Goal: Task Accomplishment & Management: Complete application form

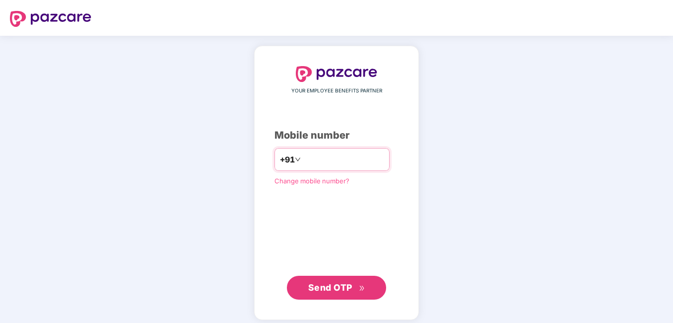
click at [321, 154] on input "number" at bounding box center [343, 159] width 81 height 16
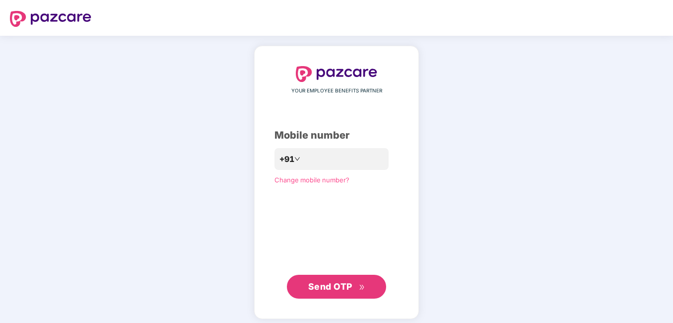
click at [352, 281] on span "Send OTP" at bounding box center [336, 286] width 57 height 14
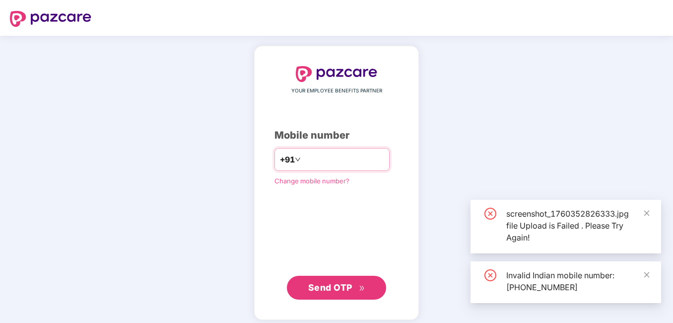
click at [303, 157] on input "**********" at bounding box center [343, 159] width 81 height 16
click at [303, 160] on input "**********" at bounding box center [343, 159] width 81 height 16
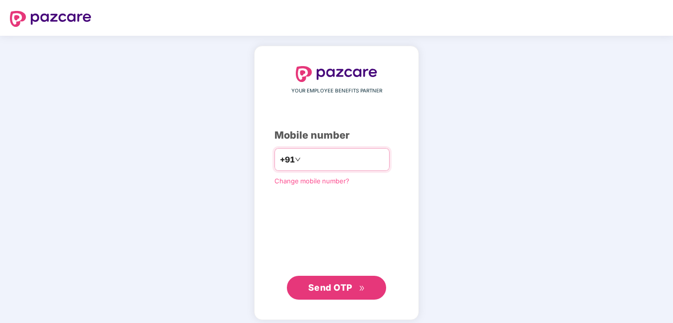
type input "**********"
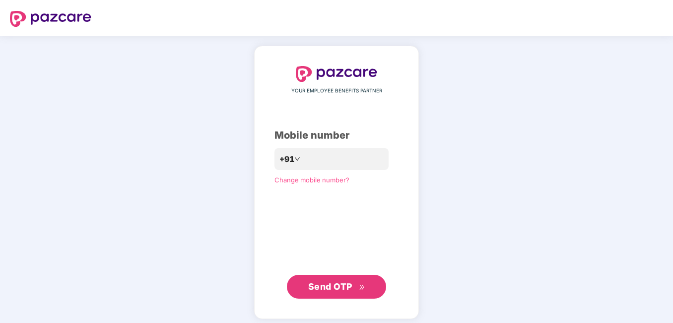
click at [340, 291] on span "Send OTP" at bounding box center [336, 286] width 57 height 14
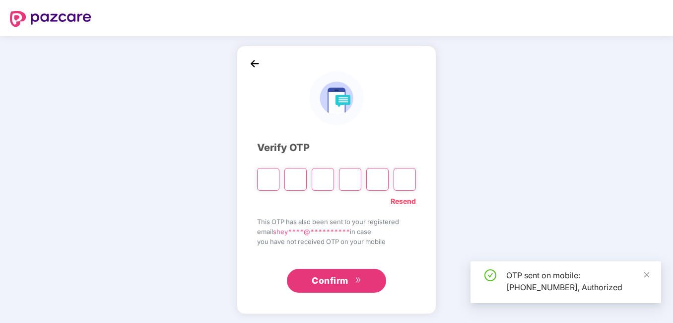
click at [270, 186] on input "Please enter verification code. Digit 1" at bounding box center [268, 179] width 22 height 23
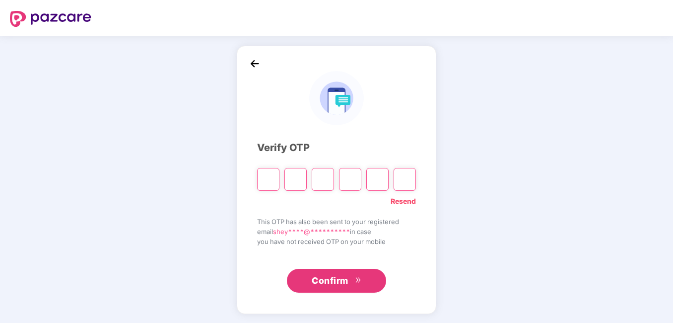
type input "*"
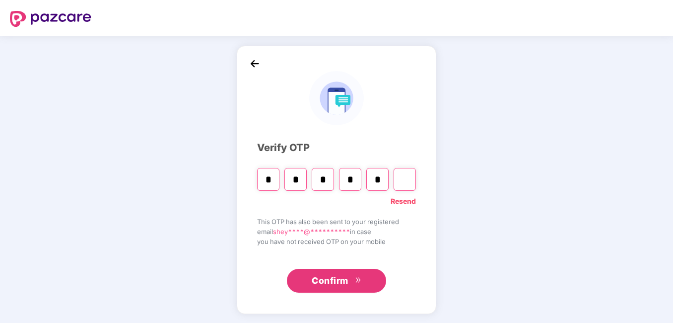
type input "*"
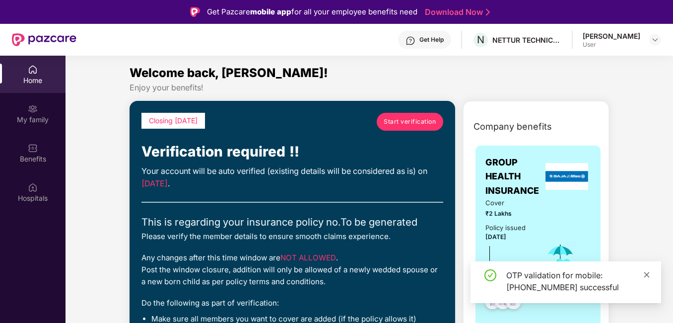
click at [646, 274] on icon "close" at bounding box center [646, 274] width 7 height 7
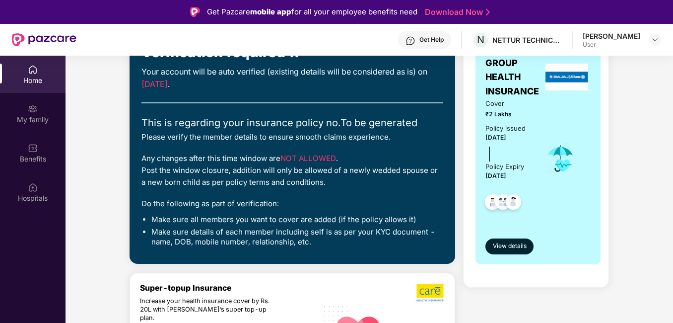
scroll to position [50, 0]
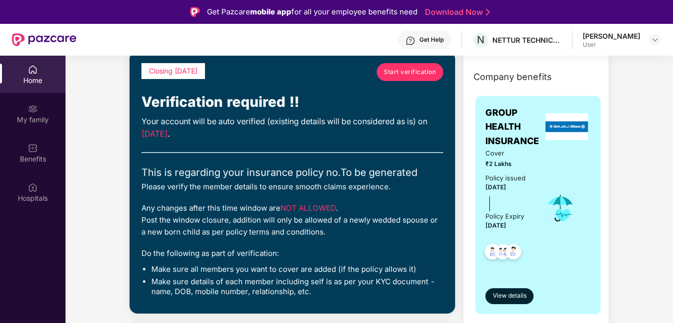
click at [426, 73] on span "Start verification" at bounding box center [410, 71] width 52 height 9
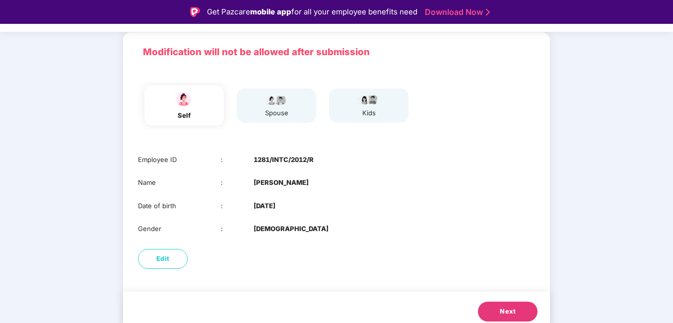
scroll to position [70, 0]
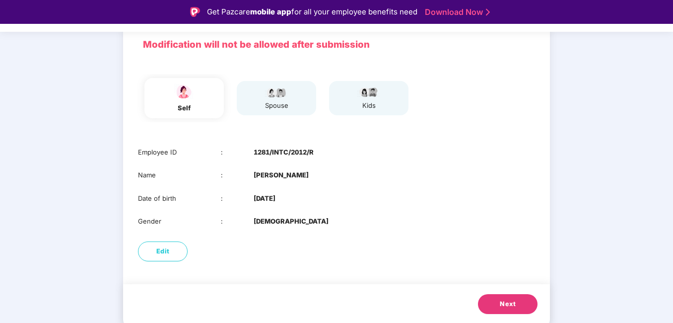
click at [500, 303] on span "Next" at bounding box center [508, 304] width 16 height 10
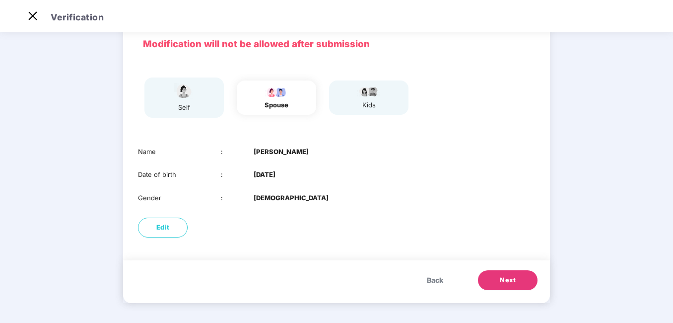
scroll to position [47, 0]
click at [509, 275] on span "Next" at bounding box center [508, 280] width 16 height 10
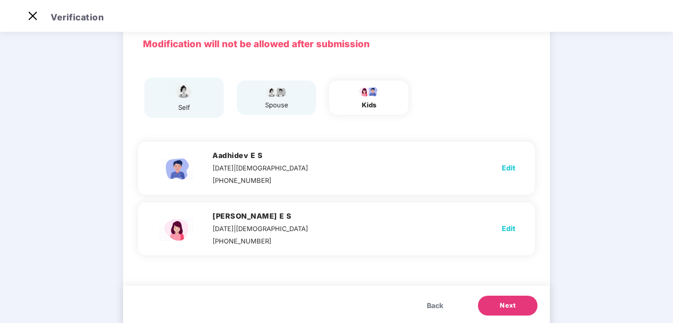
scroll to position [70, 0]
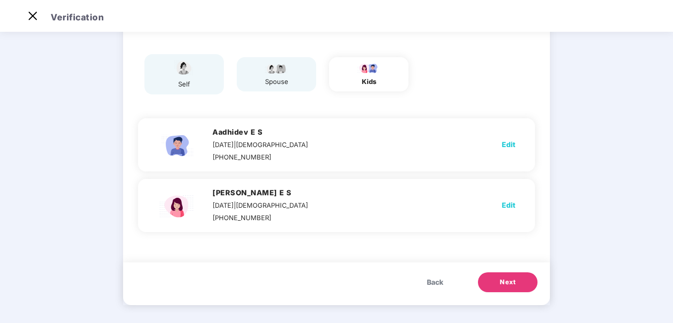
click at [510, 145] on span "Edit" at bounding box center [508, 144] width 13 height 11
select select "****"
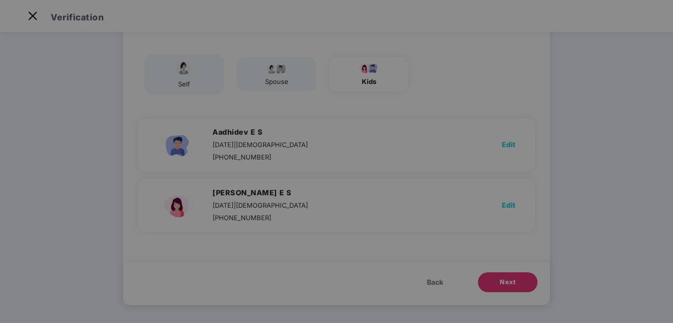
scroll to position [0, 0]
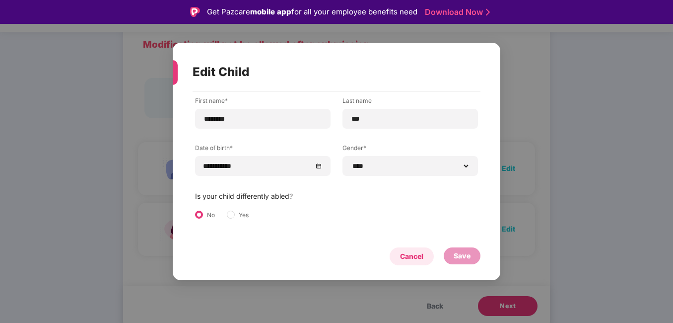
click at [425, 259] on div "Cancel" at bounding box center [412, 256] width 44 height 18
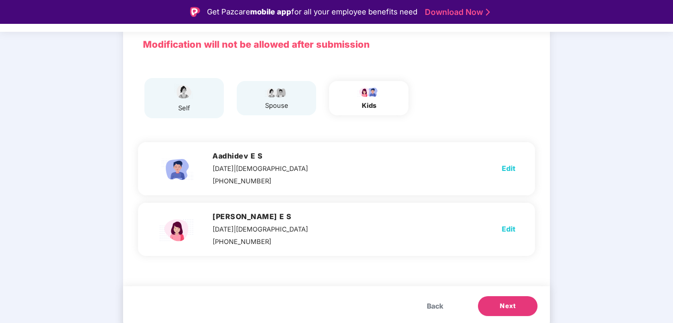
click at [507, 225] on span "Edit" at bounding box center [508, 228] width 13 height 11
select select "******"
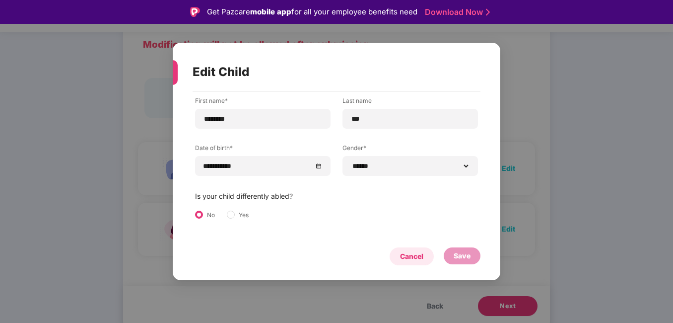
click at [411, 257] on div "Cancel" at bounding box center [411, 256] width 23 height 11
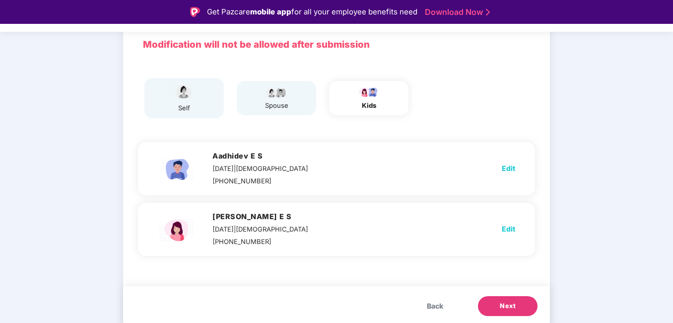
click at [514, 303] on span "Next" at bounding box center [508, 306] width 16 height 10
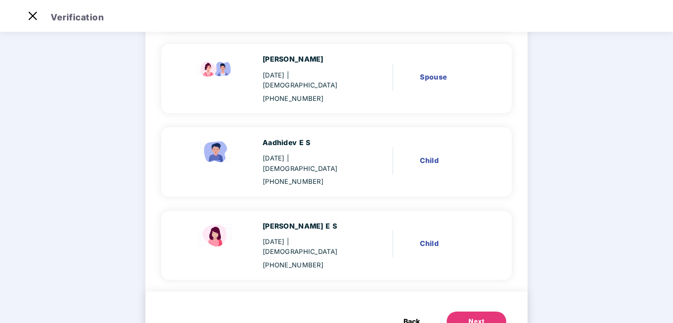
scroll to position [171, 0]
click at [476, 316] on div "Next" at bounding box center [477, 321] width 16 height 10
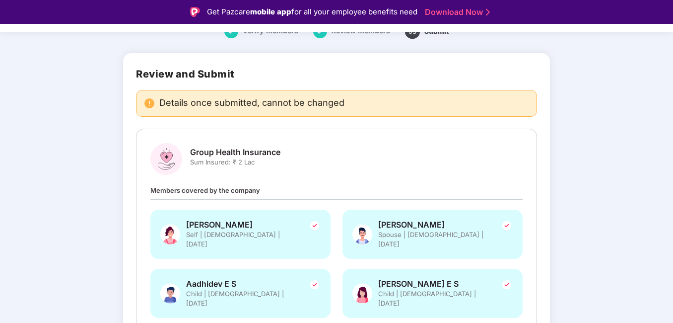
scroll to position [99, 0]
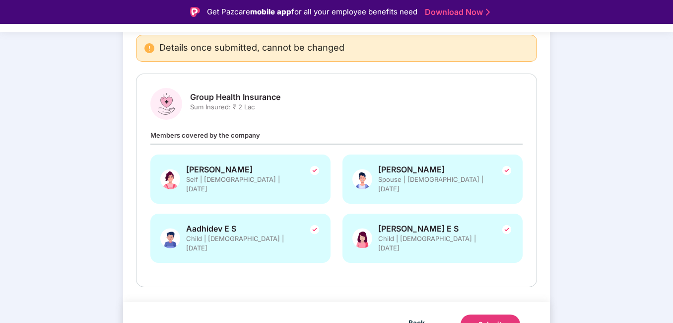
click at [489, 319] on div "Submit" at bounding box center [490, 324] width 24 height 10
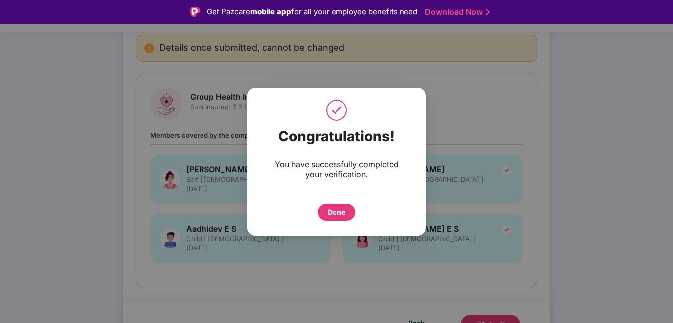
click at [330, 207] on div "Done" at bounding box center [337, 211] width 18 height 11
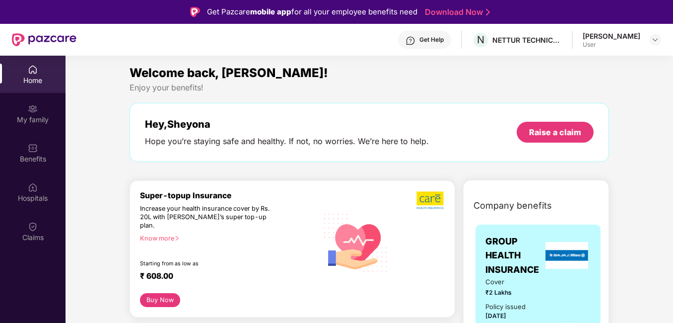
click at [156, 234] on div "Know more" at bounding box center [226, 237] width 172 height 7
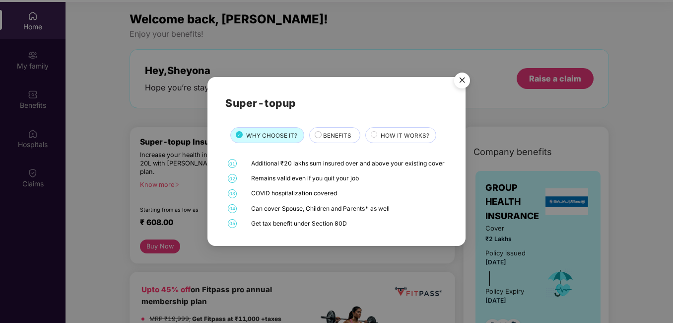
scroll to position [56, 0]
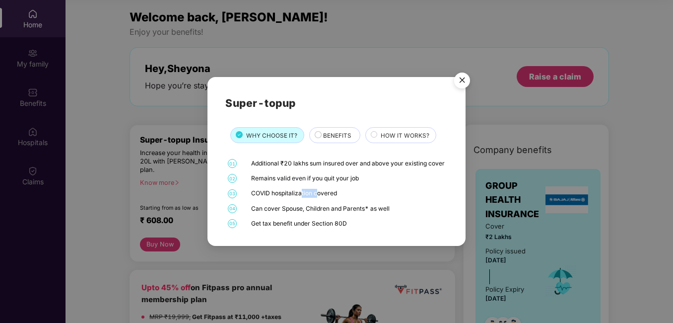
drag, startPoint x: 301, startPoint y: 200, endPoint x: 317, endPoint y: 199, distance: 15.4
click at [317, 198] on div "COVID hospitalization covered" at bounding box center [348, 193] width 195 height 9
drag, startPoint x: 317, startPoint y: 199, endPoint x: 380, endPoint y: 215, distance: 65.5
click at [380, 213] on div "Can cover Spouse, Children and Parents* as well" at bounding box center [348, 208] width 195 height 9
drag, startPoint x: 278, startPoint y: 233, endPoint x: 344, endPoint y: 229, distance: 66.6
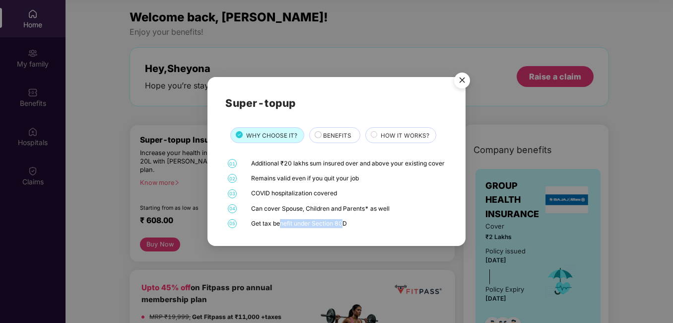
click at [344, 229] on div "Super-topup WHY CHOOSE IT? BENEFITS HOW IT WORKS? 01 Additional ₹20 lakhs sum i…" at bounding box center [336, 161] width 258 height 169
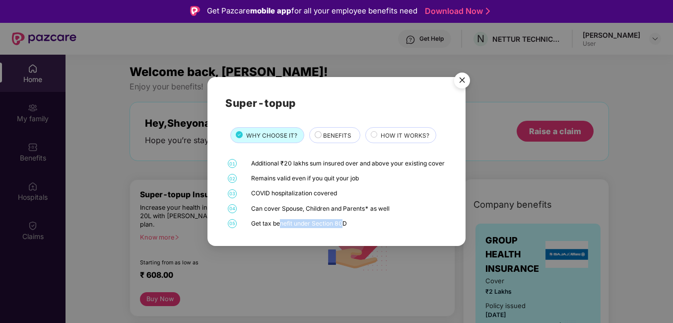
scroll to position [0, 0]
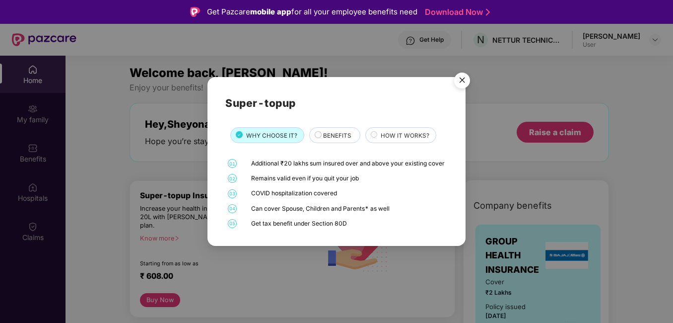
click at [315, 132] on circle at bounding box center [318, 135] width 6 height 6
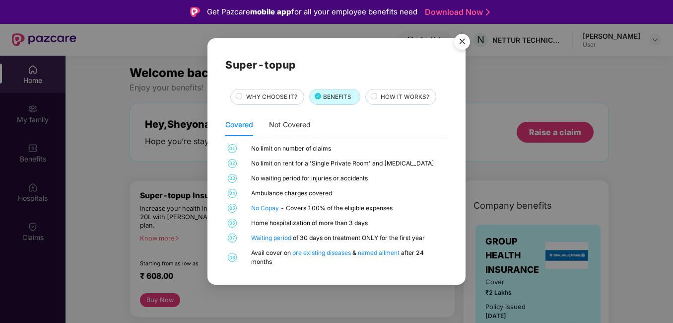
click at [393, 92] on span "HOW IT WORKS?" at bounding box center [405, 96] width 49 height 9
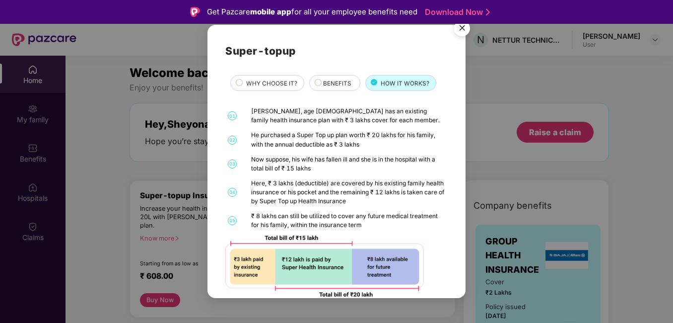
click at [459, 33] on img "Close" at bounding box center [462, 30] width 28 height 28
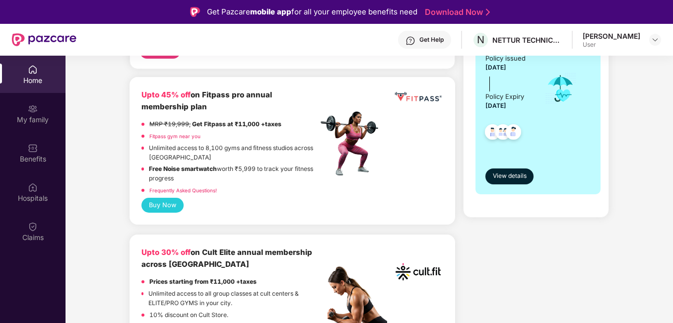
scroll to position [99, 0]
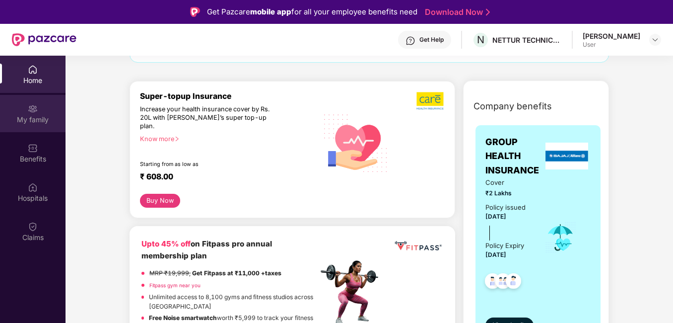
click at [25, 114] on div "My family" at bounding box center [33, 113] width 66 height 37
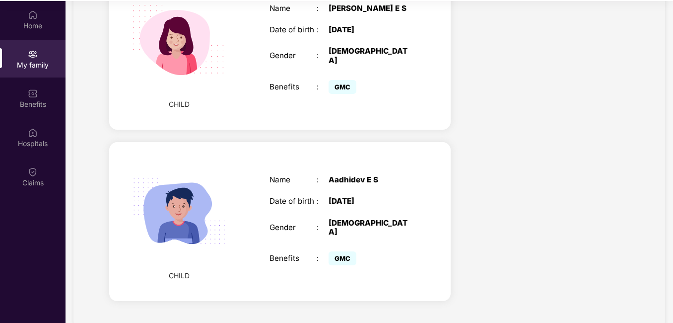
scroll to position [56, 0]
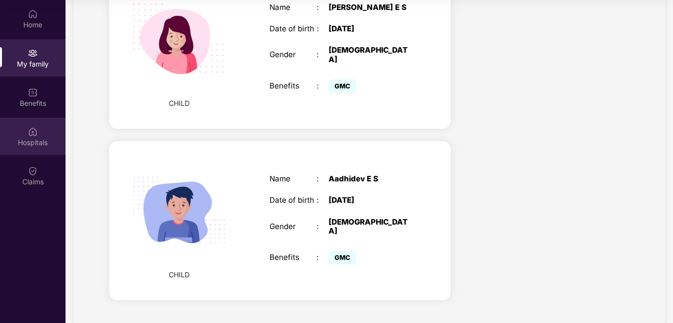
click at [37, 138] on div "Hospitals" at bounding box center [33, 142] width 66 height 10
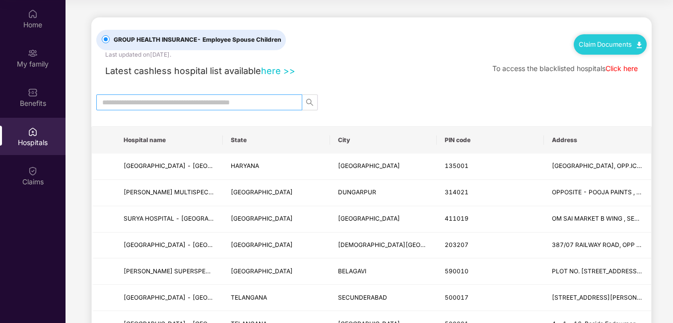
click at [217, 103] on input "text" at bounding box center [195, 102] width 186 height 11
click at [622, 67] on link "Click here" at bounding box center [622, 68] width 32 height 8
click at [637, 45] on img at bounding box center [639, 45] width 5 height 6
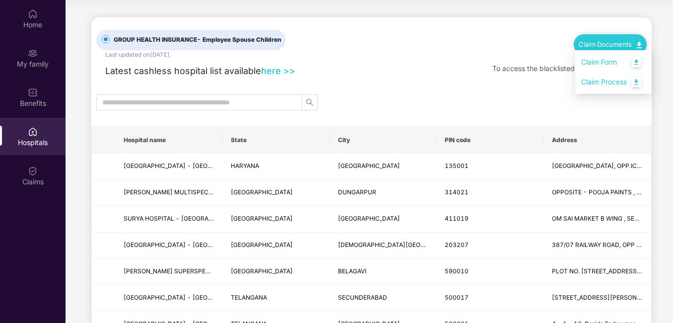
scroll to position [6, 0]
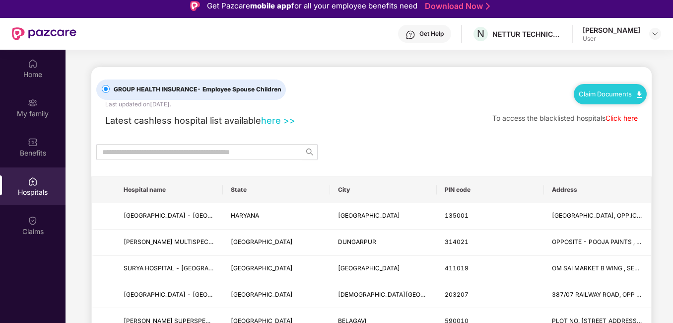
click at [465, 4] on link "Download Now" at bounding box center [456, 6] width 62 height 10
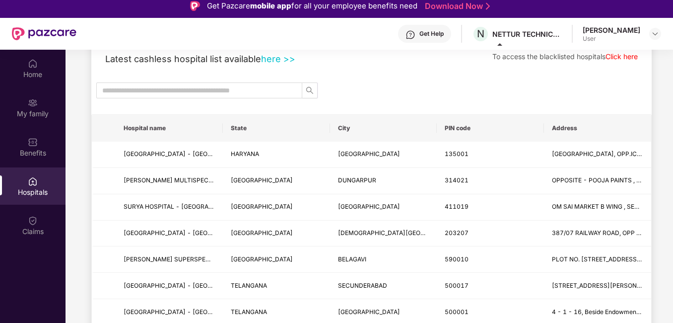
scroll to position [0, 0]
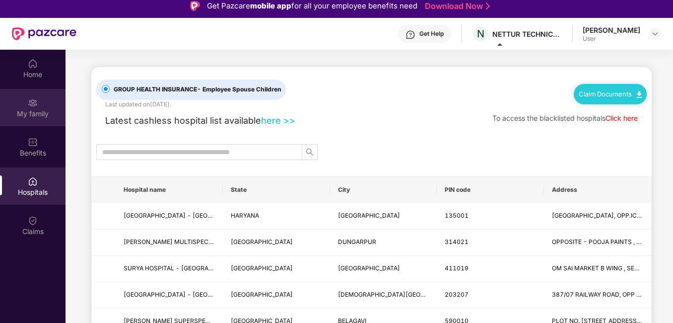
click at [35, 111] on div "My family" at bounding box center [33, 114] width 66 height 10
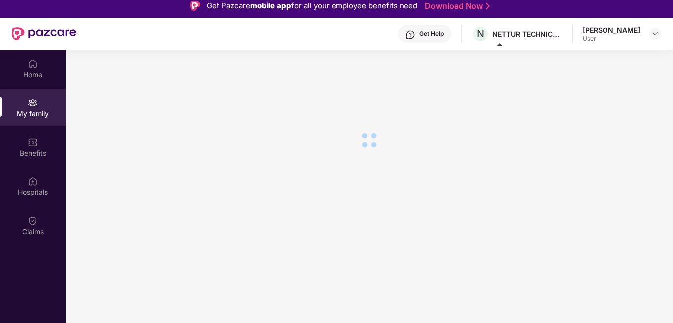
click at [34, 74] on div "Home" at bounding box center [33, 74] width 66 height 10
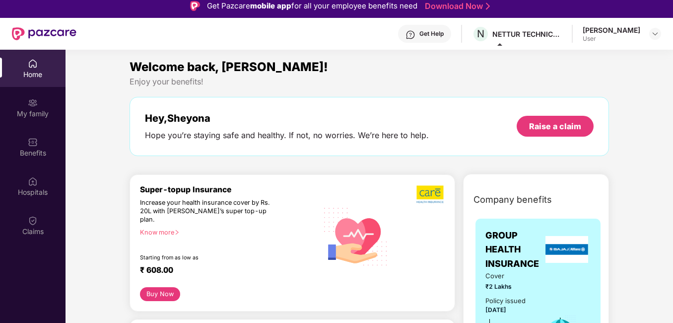
drag, startPoint x: 35, startPoint y: 111, endPoint x: 33, endPoint y: 74, distance: 37.3
click at [33, 74] on div "Home" at bounding box center [33, 74] width 66 height 10
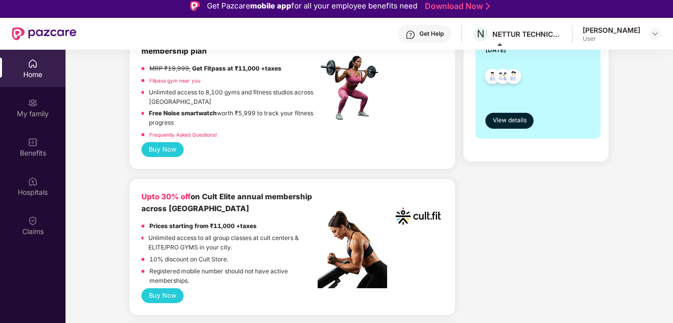
scroll to position [496, 0]
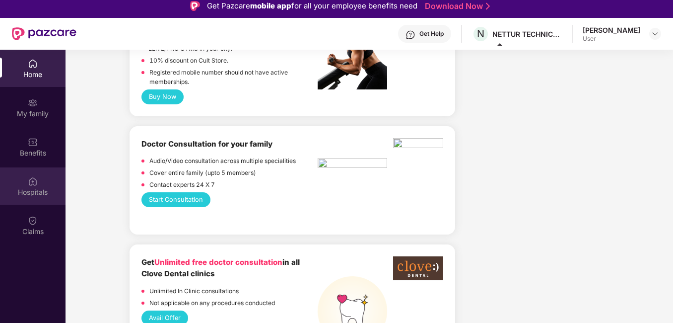
click at [35, 181] on img at bounding box center [33, 181] width 10 height 10
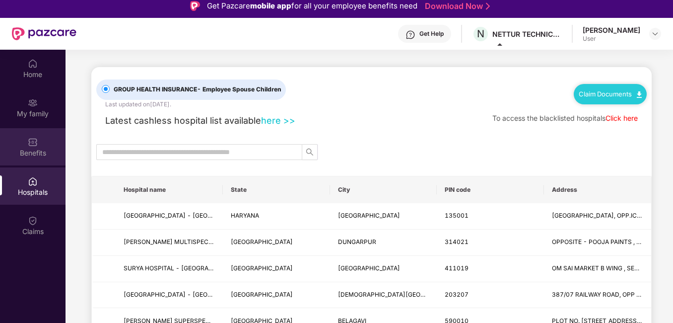
click at [32, 155] on div "Benefits" at bounding box center [33, 153] width 66 height 10
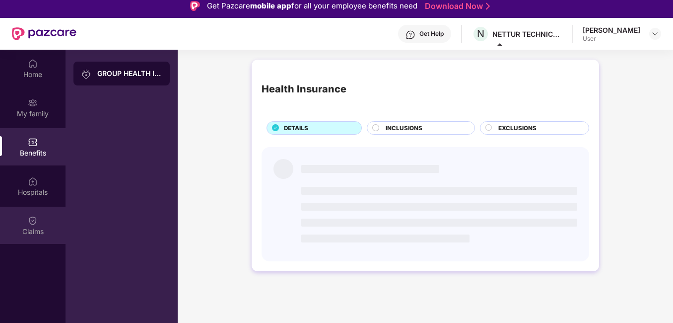
click at [42, 236] on div "Claims" at bounding box center [33, 231] width 66 height 10
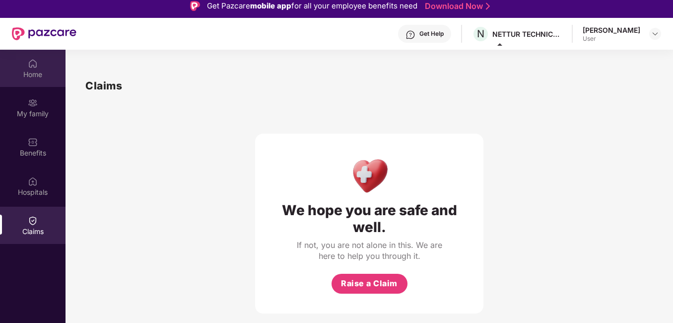
click at [31, 71] on div "Home" at bounding box center [33, 74] width 66 height 10
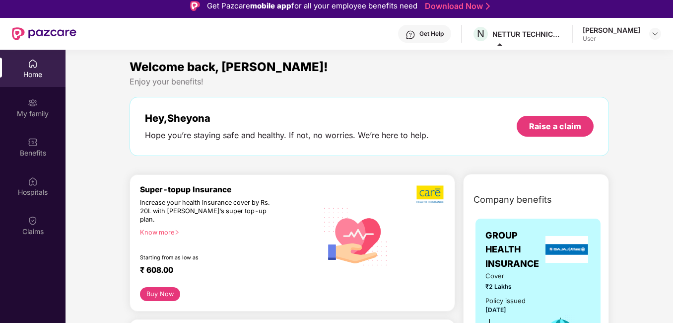
click at [167, 228] on div "Know more" at bounding box center [226, 231] width 172 height 7
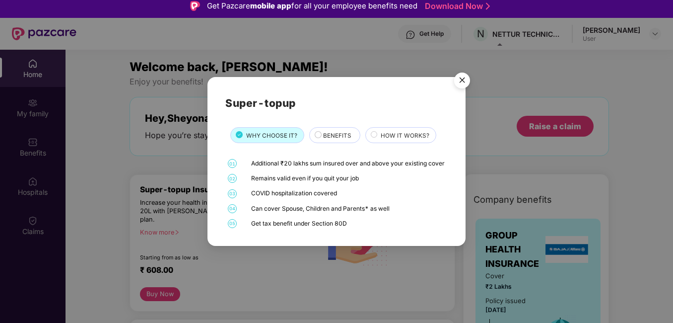
click at [396, 131] on span "HOW IT WORKS?" at bounding box center [405, 135] width 49 height 9
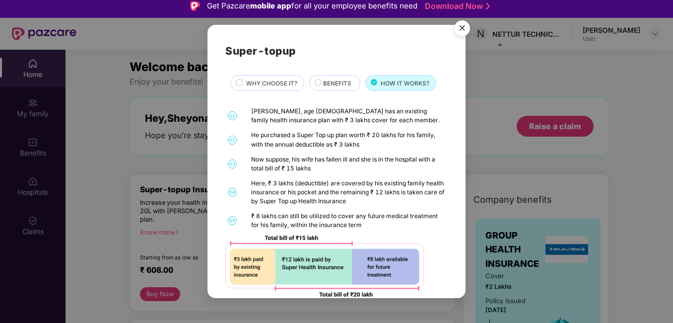
scroll to position [16, 0]
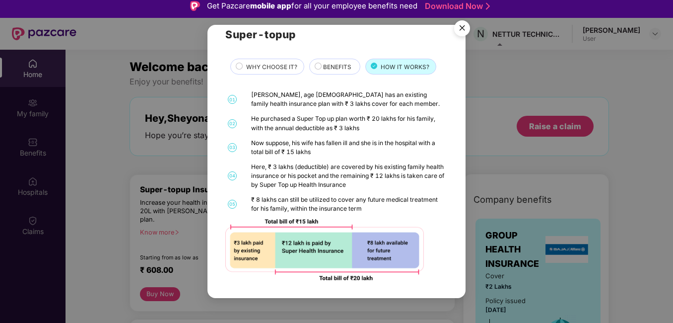
click at [462, 29] on img "Close" at bounding box center [462, 30] width 28 height 28
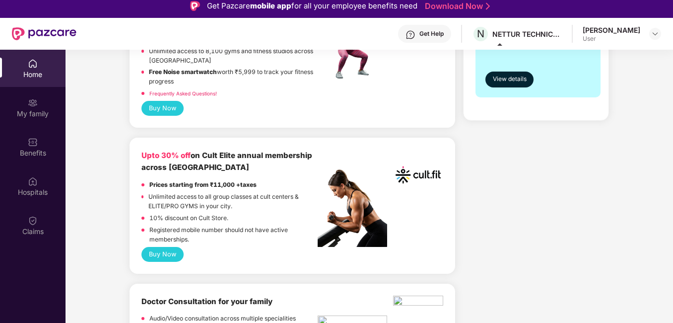
scroll to position [347, 0]
